Goal: Information Seeking & Learning: Learn about a topic

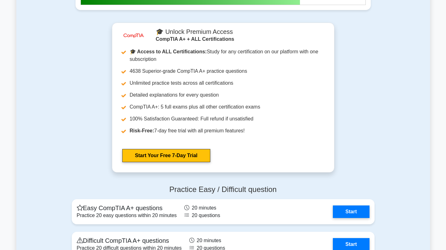
scroll to position [1584, 0]
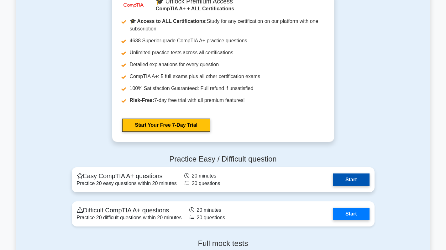
click at [350, 178] on link "Start" at bounding box center [351, 179] width 36 height 13
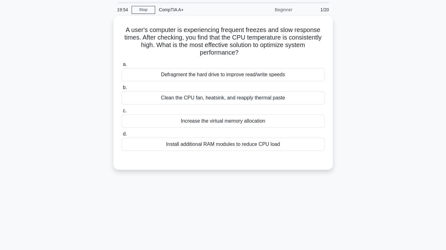
scroll to position [31, 0]
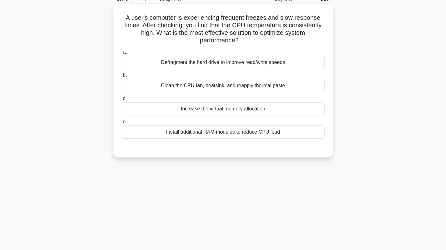
click at [301, 87] on div "Clean the CPU fan, heatsink, and reapply thermal paste" at bounding box center [223, 85] width 203 height 13
click at [122, 77] on input "b. Clean the CPU fan, heatsink, and reapply thermal paste" at bounding box center [122, 75] width 0 height 4
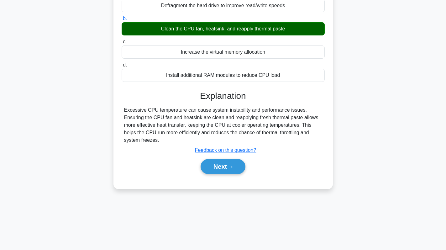
scroll to position [89, 0]
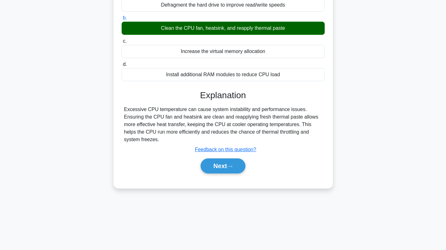
click at [216, 167] on div "Next" at bounding box center [223, 166] width 203 height 20
click at [224, 158] on button "Next" at bounding box center [223, 165] width 45 height 15
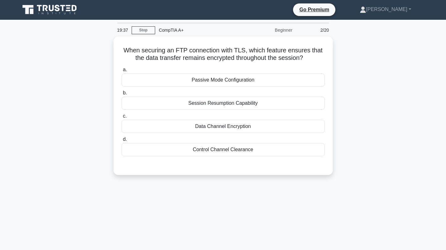
scroll to position [0, 0]
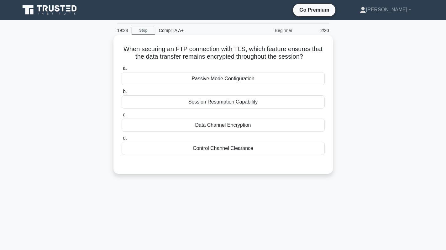
click at [227, 102] on div "Session Resumption Capability" at bounding box center [223, 101] width 203 height 13
click at [122, 94] on input "b. Session Resumption Capability" at bounding box center [122, 92] width 0 height 4
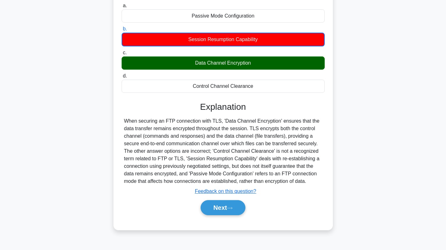
scroll to position [57, 0]
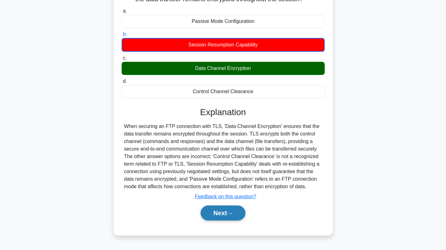
click at [236, 210] on button "Next" at bounding box center [223, 212] width 45 height 15
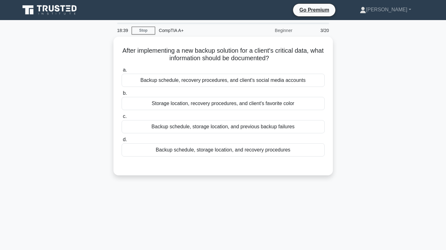
scroll to position [31, 0]
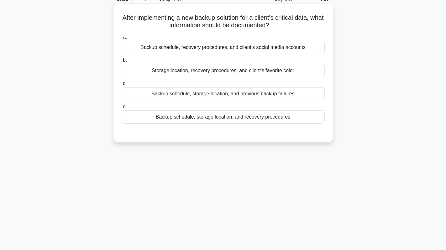
click at [286, 116] on div "Backup schedule, storage location, and recovery procedures" at bounding box center [223, 116] width 203 height 13
click at [122, 109] on input "d. Backup schedule, storage location, and recovery procedures" at bounding box center [122, 107] width 0 height 4
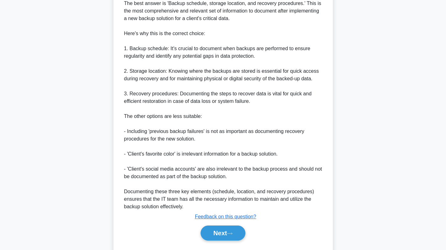
scroll to position [197, 0]
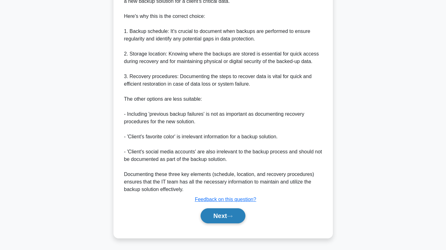
click at [222, 215] on button "Next" at bounding box center [223, 215] width 45 height 15
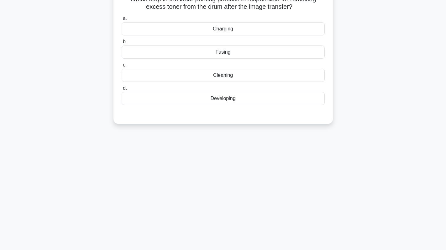
scroll to position [0, 0]
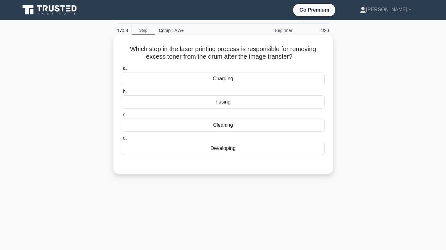
click at [267, 129] on div "Cleaning" at bounding box center [223, 125] width 203 height 13
click at [122, 117] on input "c. Cleaning" at bounding box center [122, 115] width 0 height 4
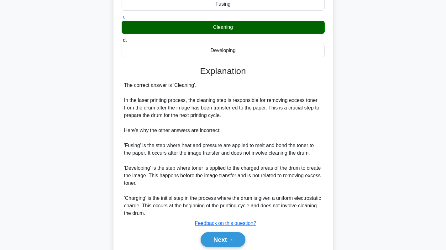
scroll to position [122, 0]
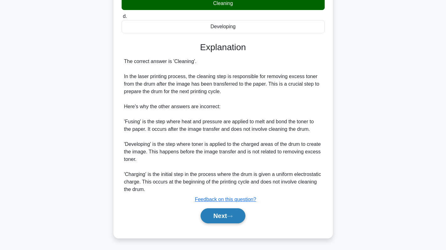
click at [224, 219] on button "Next" at bounding box center [223, 215] width 45 height 15
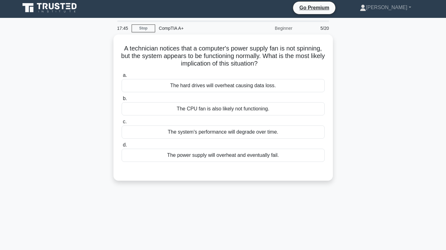
scroll to position [0, 0]
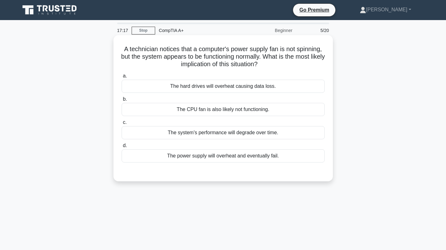
click at [265, 152] on div "The power supply will overheat and eventually fail." at bounding box center [223, 155] width 203 height 13
click at [122, 148] on input "d. The power supply will overheat and eventually fail." at bounding box center [122, 146] width 0 height 4
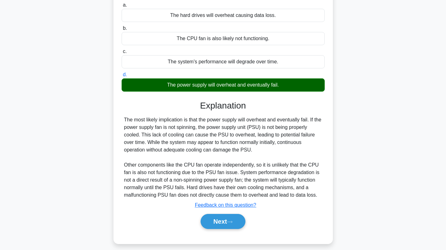
scroll to position [89, 0]
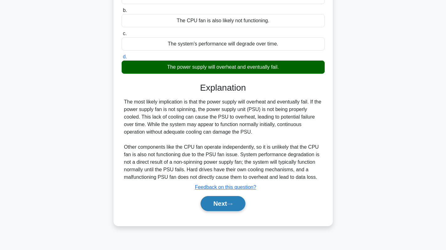
click at [218, 202] on button "Next" at bounding box center [223, 203] width 45 height 15
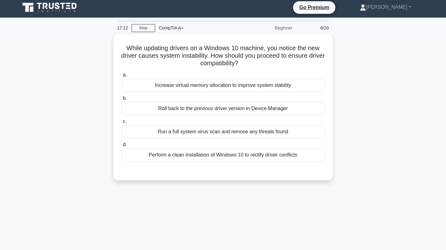
scroll to position [0, 0]
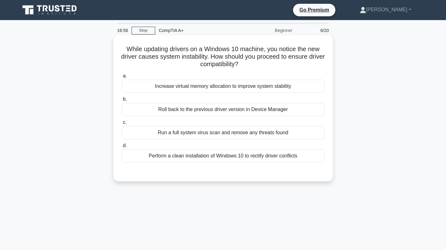
click at [278, 109] on div "Roll back to the previous driver version in Device Manager" at bounding box center [223, 109] width 203 height 13
click at [122, 101] on input "b. Roll back to the previous driver version in Device Manager" at bounding box center [122, 99] width 0 height 4
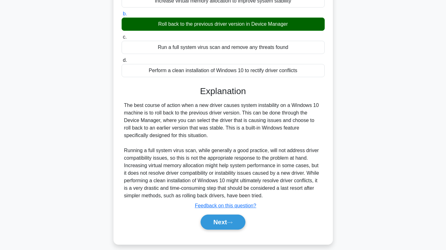
scroll to position [92, 0]
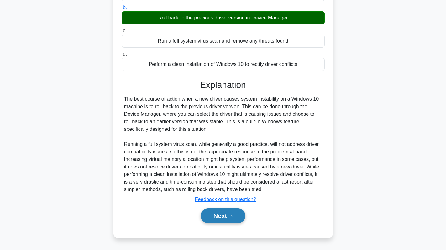
click at [228, 218] on button "Next" at bounding box center [223, 215] width 45 height 15
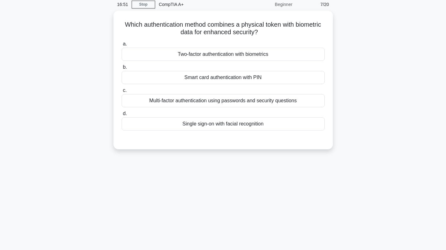
scroll to position [0, 0]
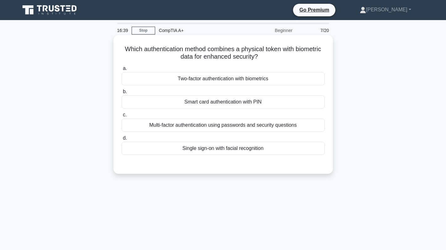
click at [272, 76] on div "Two-factor authentication with biometrics" at bounding box center [223, 78] width 203 height 13
click at [122, 71] on input "a. Two-factor authentication with biometrics" at bounding box center [122, 68] width 0 height 4
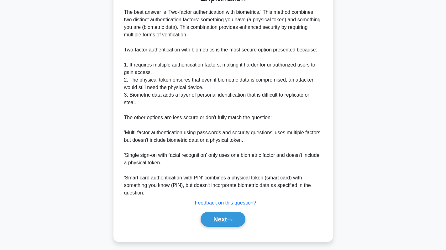
scroll to position [175, 0]
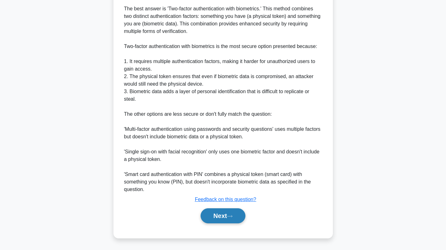
click at [222, 216] on button "Next" at bounding box center [223, 215] width 45 height 15
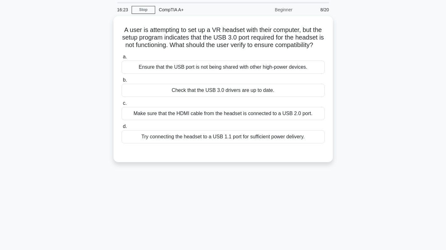
scroll to position [31, 0]
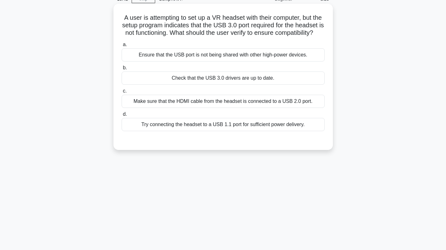
click at [288, 85] on div "Check that the USB 3.0 drivers are up to date." at bounding box center [223, 77] width 203 height 13
click at [122, 70] on input "b. Check that the USB 3.0 drivers are up to date." at bounding box center [122, 68] width 0 height 4
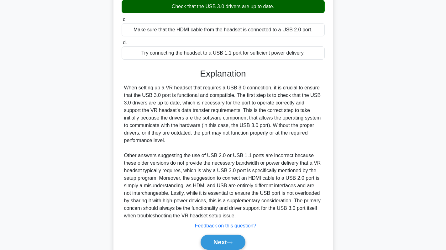
scroll to position [137, 0]
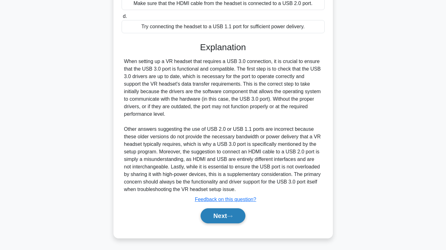
click at [217, 214] on button "Next" at bounding box center [223, 215] width 45 height 15
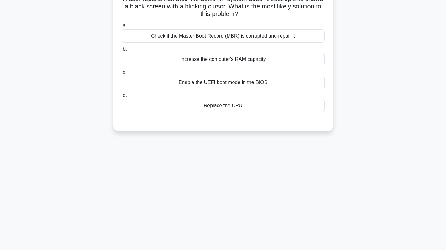
scroll to position [0, 0]
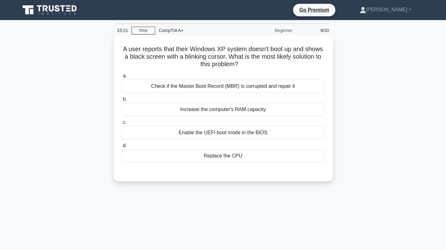
click at [276, 88] on div "Check if the Master Boot Record (MBR) is corrupted and repair it" at bounding box center [223, 86] width 203 height 13
click at [122, 78] on input "a. Check if the Master Boot Record (MBR) is corrupted and repair it" at bounding box center [122, 76] width 0 height 4
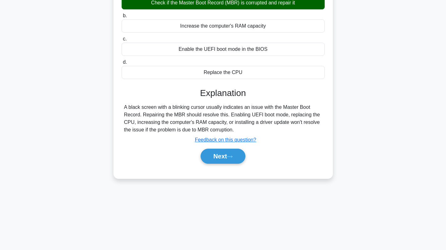
scroll to position [89, 0]
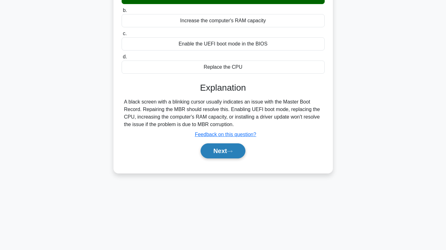
click at [223, 153] on button "Next" at bounding box center [223, 150] width 45 height 15
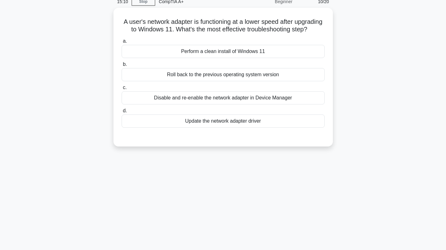
scroll to position [0, 0]
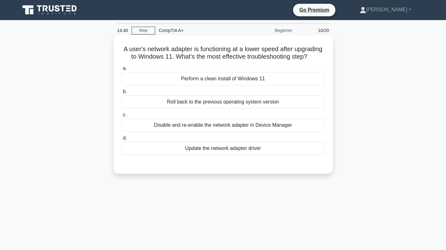
click at [250, 155] on div "Update the network adapter driver" at bounding box center [223, 148] width 203 height 13
click at [122, 140] on input "d. Update the network adapter driver" at bounding box center [122, 138] width 0 height 4
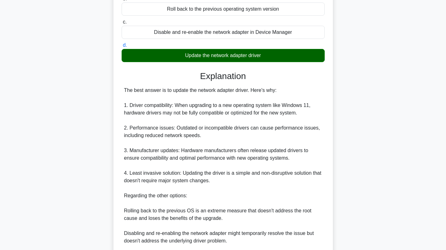
scroll to position [175, 0]
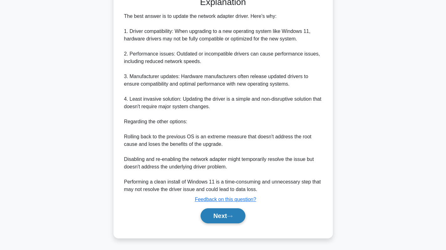
click at [207, 217] on button "Next" at bounding box center [223, 215] width 45 height 15
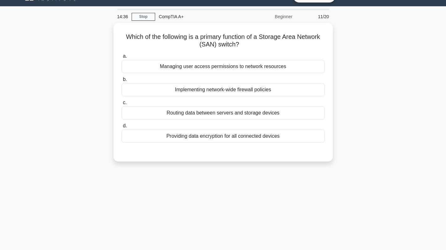
scroll to position [0, 0]
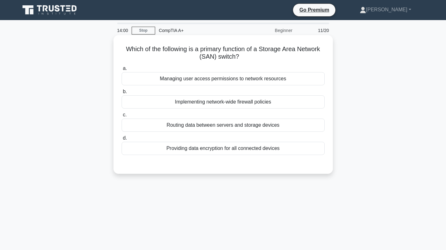
click at [284, 104] on div "Implementing network-wide firewall policies" at bounding box center [223, 101] width 203 height 13
click at [122, 94] on input "b. Implementing network-wide firewall policies" at bounding box center [122, 92] width 0 height 4
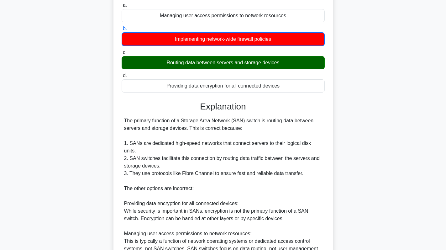
scroll to position [157, 0]
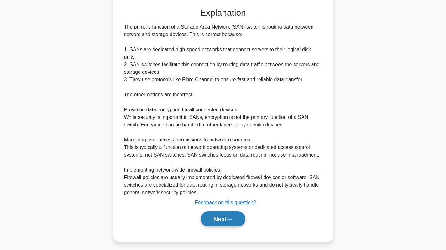
click at [221, 214] on button "Next" at bounding box center [223, 218] width 45 height 15
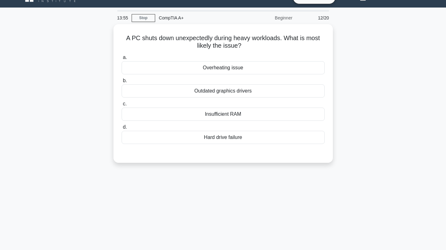
scroll to position [0, 0]
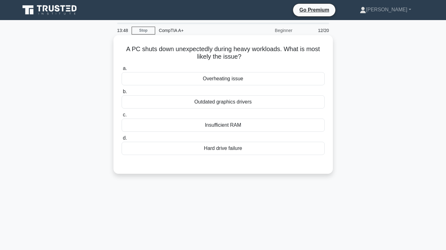
click at [282, 77] on div "Overheating issue" at bounding box center [223, 78] width 203 height 13
click at [122, 71] on input "a. Overheating issue" at bounding box center [122, 68] width 0 height 4
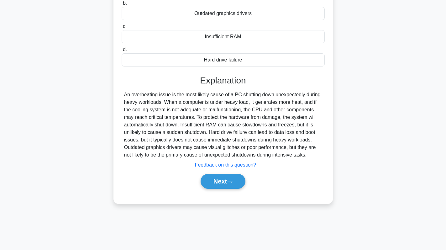
scroll to position [89, 0]
click at [222, 178] on button "Next" at bounding box center [223, 180] width 45 height 15
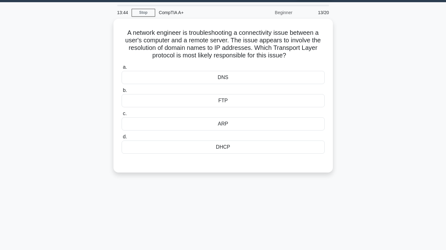
scroll to position [0, 0]
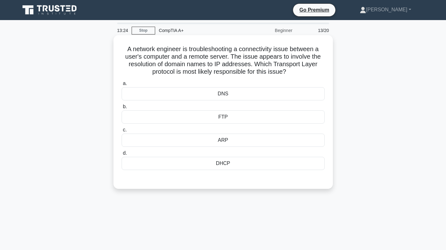
click at [274, 91] on div "DNS" at bounding box center [223, 93] width 203 height 13
click at [122, 86] on input "a. DNS" at bounding box center [122, 84] width 0 height 4
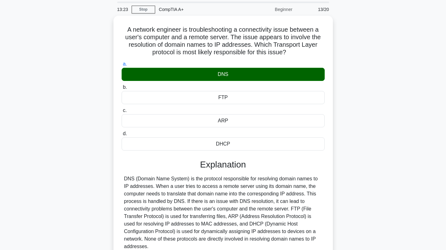
scroll to position [31, 0]
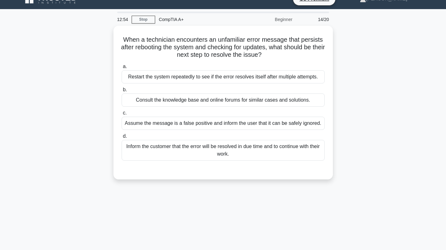
scroll to position [0, 0]
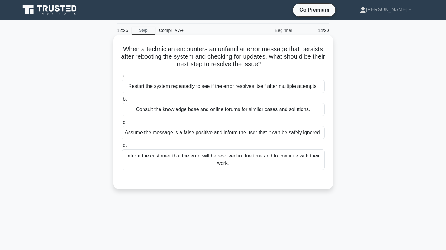
click at [278, 161] on div "Inform the customer that the error will be resolved in due time and to continue…" at bounding box center [223, 159] width 203 height 21
click at [122, 148] on input "d. Inform the customer that the error will be resolved in due time and to conti…" at bounding box center [122, 146] width 0 height 4
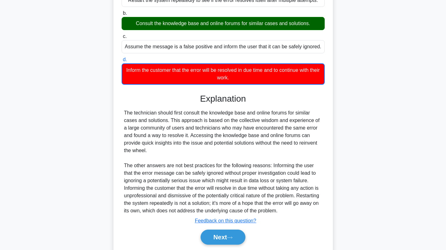
scroll to position [108, 0]
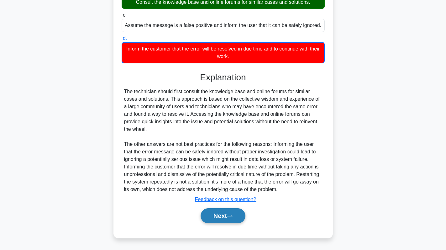
click at [220, 222] on button "Next" at bounding box center [223, 215] width 45 height 15
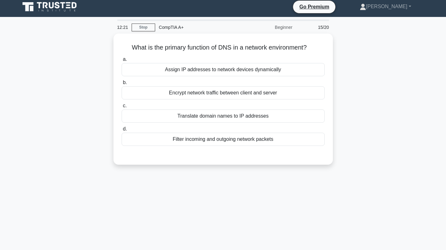
scroll to position [0, 0]
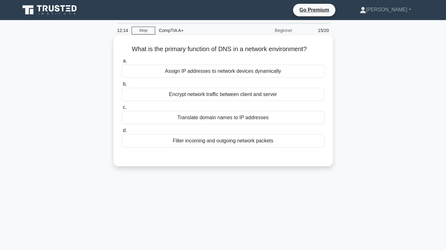
click at [255, 119] on div "Translate domain names to IP addresses" at bounding box center [223, 117] width 203 height 13
click at [122, 109] on input "c. Translate domain names to IP addresses" at bounding box center [122, 107] width 0 height 4
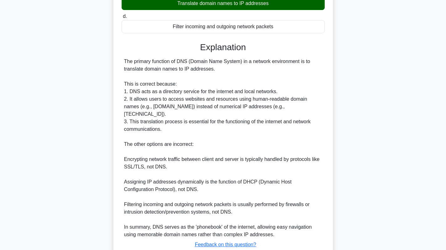
scroll to position [152, 0]
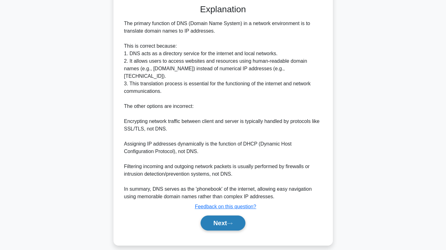
click at [230, 222] on icon at bounding box center [230, 223] width 6 height 3
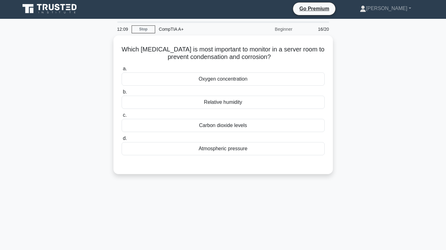
scroll to position [0, 0]
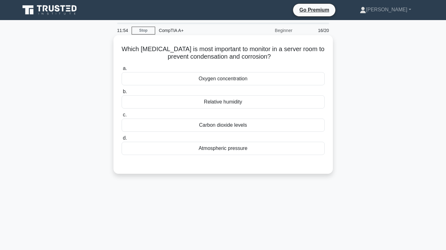
click at [270, 102] on div "Relative humidity" at bounding box center [223, 101] width 203 height 13
click at [122, 94] on input "b. Relative humidity" at bounding box center [122, 92] width 0 height 4
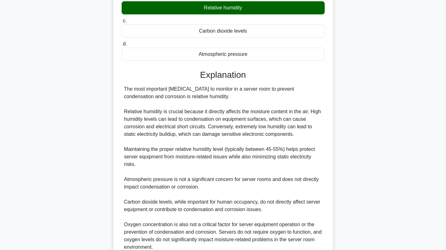
scroll to position [152, 0]
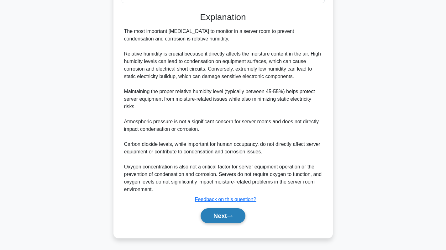
click at [225, 211] on button "Next" at bounding box center [223, 215] width 45 height 15
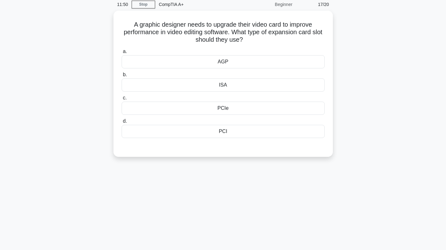
scroll to position [0, 0]
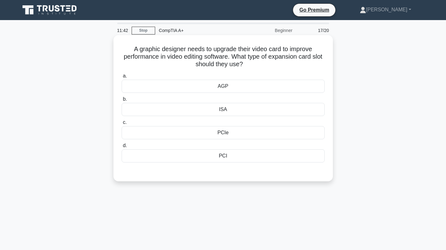
click at [265, 136] on div "PCIe" at bounding box center [223, 132] width 203 height 13
click at [122, 124] on input "c. PCIe" at bounding box center [122, 122] width 0 height 4
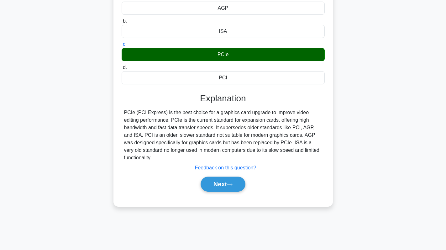
scroll to position [89, 0]
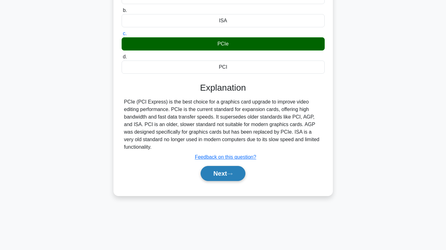
click at [231, 172] on icon at bounding box center [230, 173] width 6 height 3
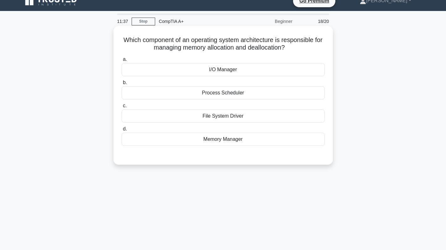
scroll to position [0, 0]
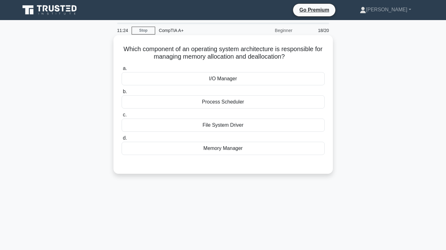
click at [224, 149] on div "Memory Manager" at bounding box center [223, 148] width 203 height 13
click at [122, 140] on input "d. Memory Manager" at bounding box center [122, 138] width 0 height 4
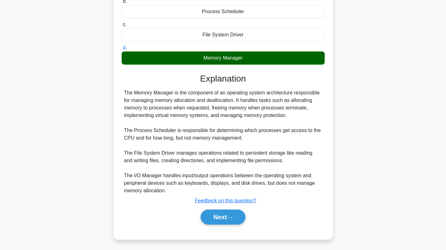
scroll to position [92, 0]
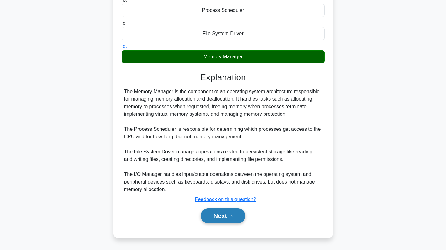
click at [220, 209] on button "Next" at bounding box center [223, 215] width 45 height 15
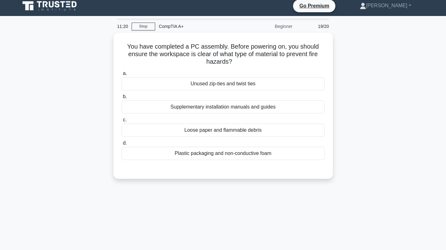
scroll to position [0, 0]
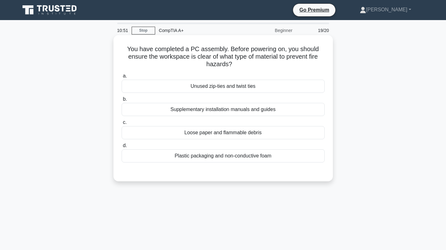
click at [270, 135] on div "Loose paper and flammable debris" at bounding box center [223, 132] width 203 height 13
click at [122, 124] on input "c. Loose paper and flammable debris" at bounding box center [122, 122] width 0 height 4
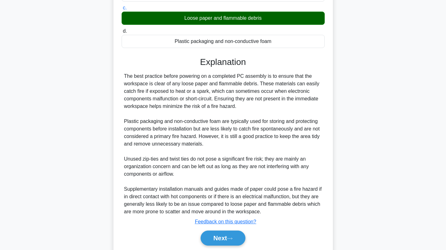
scroll to position [137, 0]
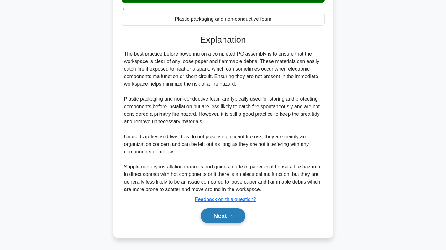
click at [222, 216] on button "Next" at bounding box center [223, 215] width 45 height 15
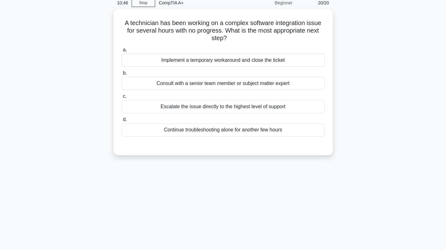
scroll to position [0, 0]
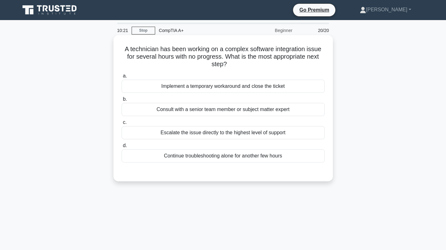
click at [260, 134] on div "Escalate the issue directly to the highest level of support" at bounding box center [223, 132] width 203 height 13
click at [122, 124] on input "c. Escalate the issue directly to the highest level of support" at bounding box center [122, 122] width 0 height 4
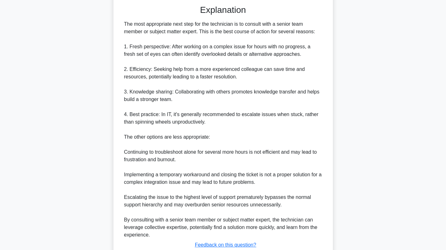
scroll to position [213, 0]
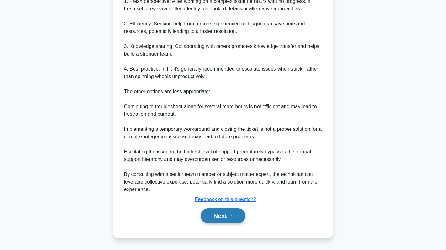
click at [222, 216] on button "Next" at bounding box center [223, 215] width 45 height 15
